Goal: Task Accomplishment & Management: Complete application form

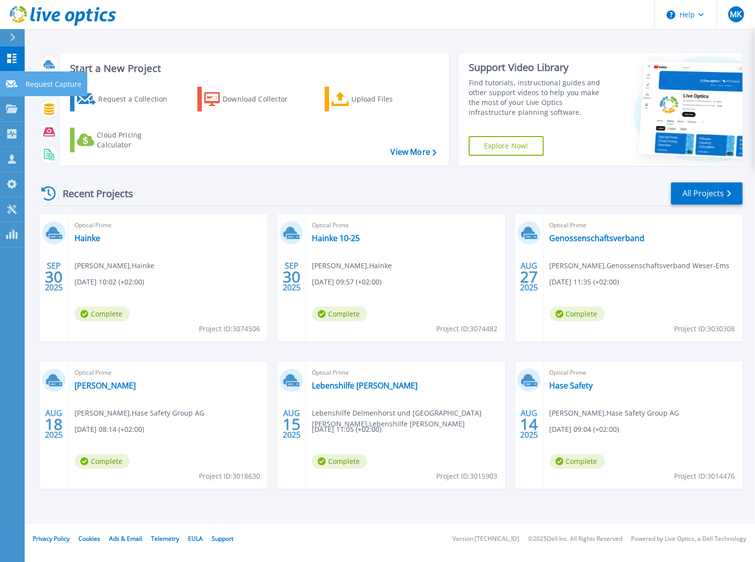
click at [54, 84] on p "Request Capture" at bounding box center [54, 85] width 56 height 26
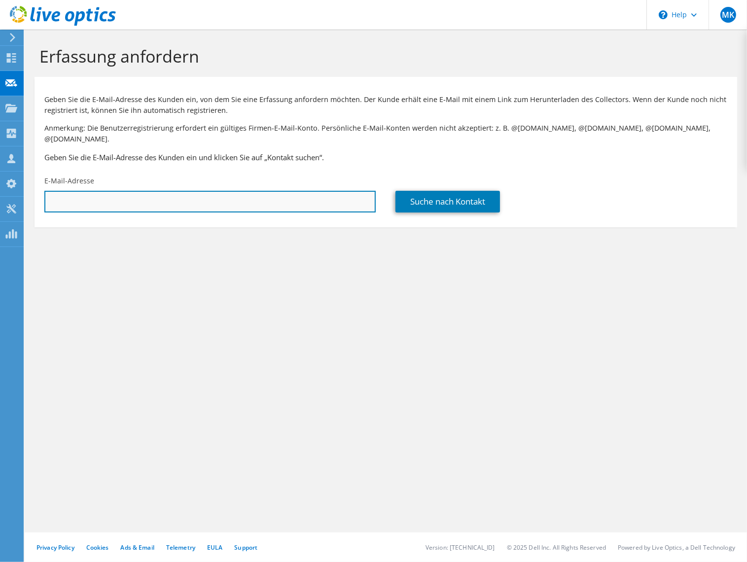
click at [99, 196] on input "text" at bounding box center [209, 202] width 331 height 22
paste input "[PERSON_NAME][EMAIL_ADDRESS][DOMAIN_NAME]"
type input "[PERSON_NAME][EMAIL_ADDRESS][DOMAIN_NAME]"
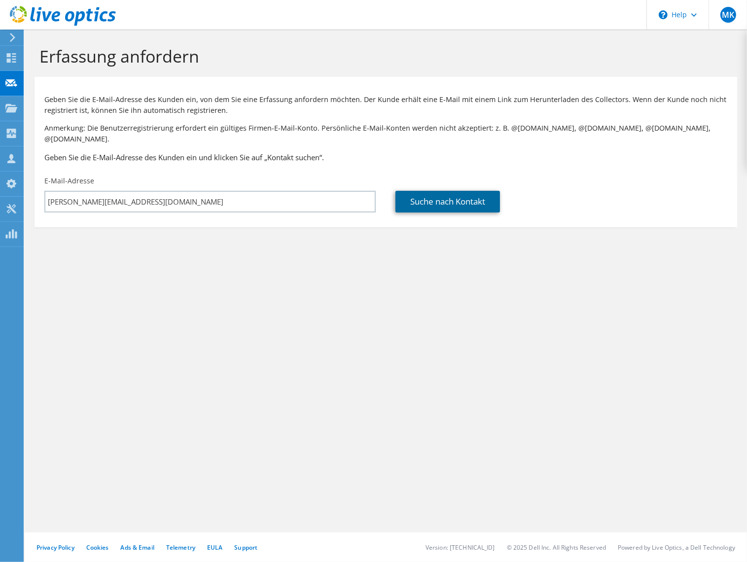
click at [425, 193] on link "Suche nach Kontakt" at bounding box center [448, 202] width 105 height 22
type input "fm Büromöbel GmbH"
type input "[PERSON_NAME]"
type input "Kock"
type input "[GEOGRAPHIC_DATA]"
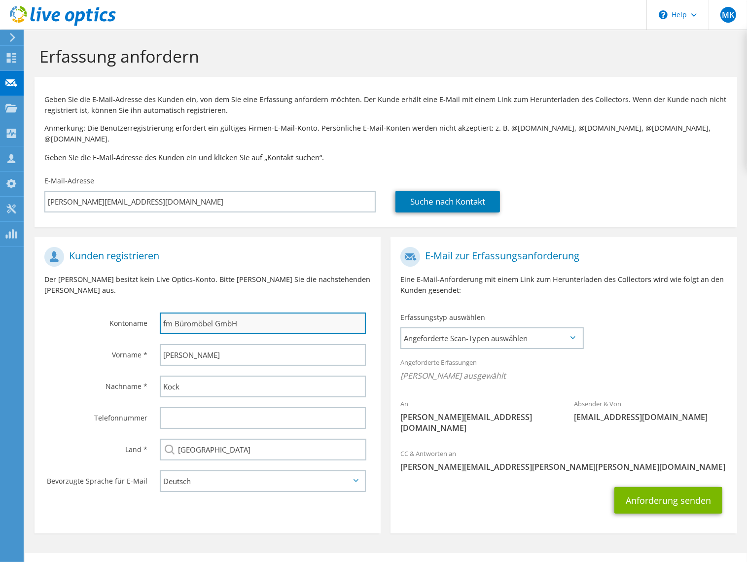
click at [269, 313] on input "fm Büromöbel GmbH" at bounding box center [263, 324] width 206 height 22
click at [167, 313] on input "fm Büromöbel GmbH" at bounding box center [263, 324] width 206 height 22
type input "fm Büromöbel GmbH"
click at [74, 344] on label "Vorname *" at bounding box center [95, 352] width 103 height 16
click at [520, 328] on span "Angeforderte Scan-Typen auswählen" at bounding box center [491, 338] width 181 height 20
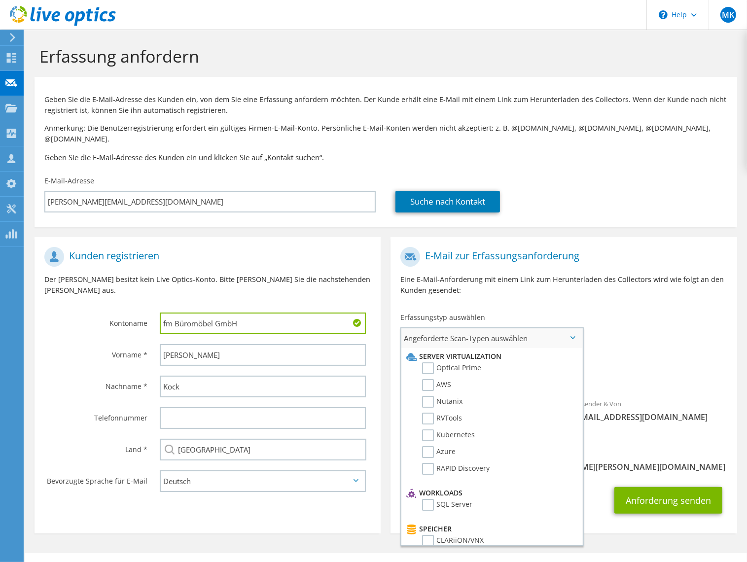
click at [477, 351] on li "Server Virtualization" at bounding box center [490, 357] width 173 height 12
click at [471, 352] on ul "Server Virtualization Optical Prime AWS Nutanix RVTools Kubernetes Azure" at bounding box center [490, 416] width 173 height 137
click at [429, 362] on label "Optical Prime" at bounding box center [451, 368] width 59 height 12
click at [0, 0] on input "Optical Prime" at bounding box center [0, 0] width 0 height 0
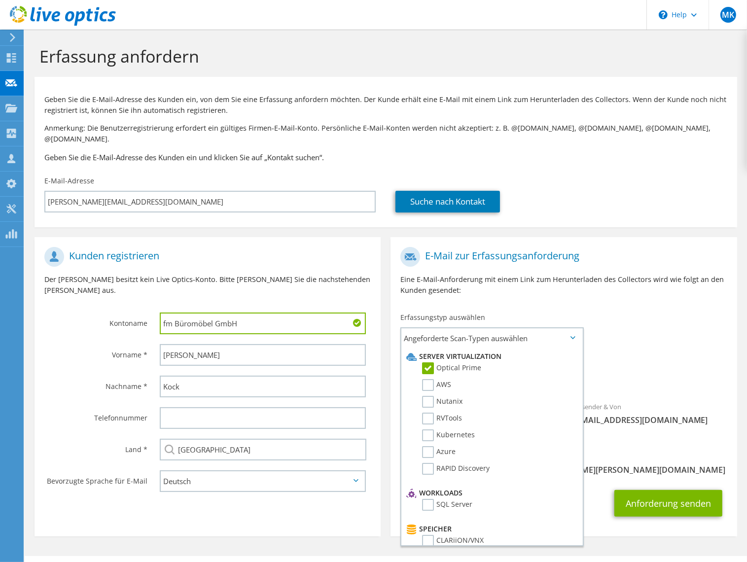
click at [691, 352] on div "Angeforderte Erfassungen [PERSON_NAME] ausgewählt Optical Prime" at bounding box center [564, 371] width 346 height 39
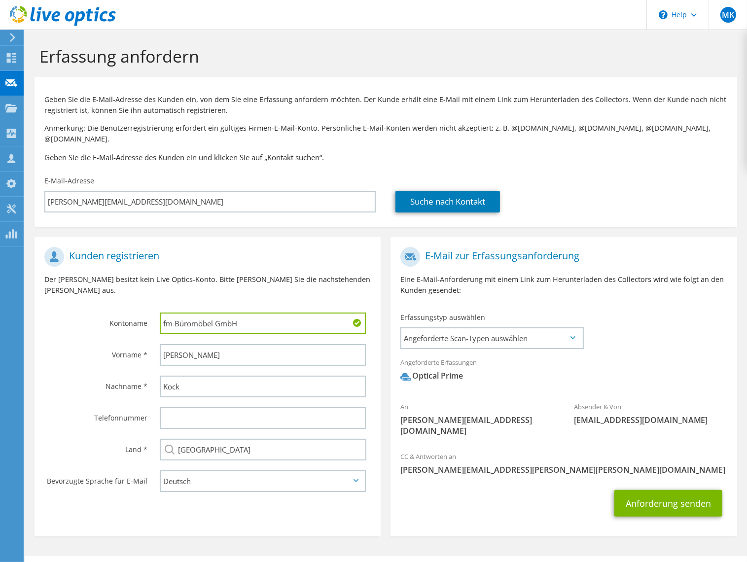
scroll to position [2, 0]
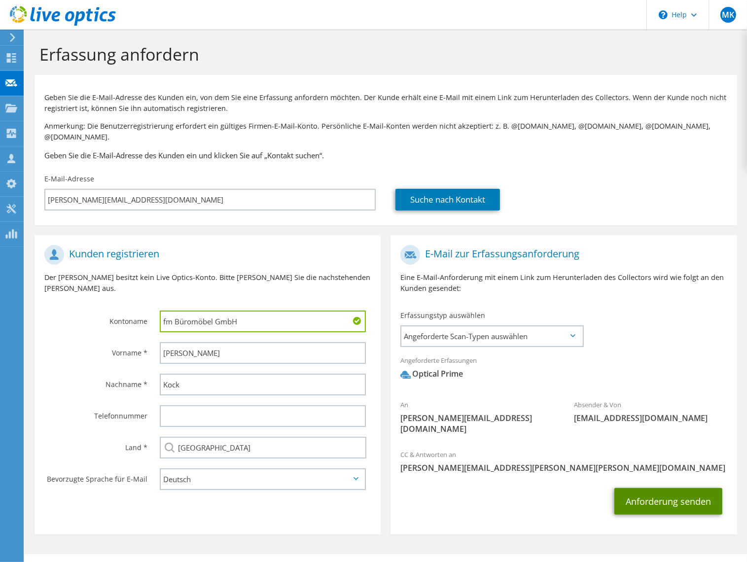
click at [677, 488] on button "Anforderung senden" at bounding box center [669, 501] width 108 height 27
